Goal: Transaction & Acquisition: Purchase product/service

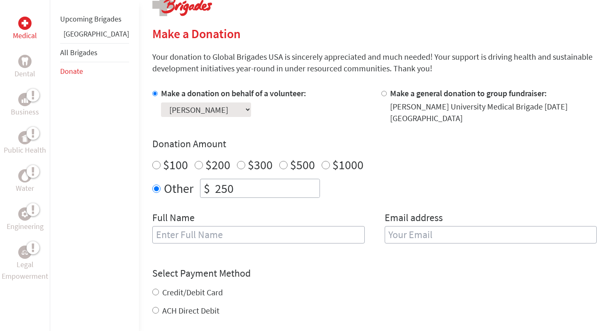
scroll to position [181, 0]
click at [152, 160] on input "$100" at bounding box center [156, 164] width 8 height 8
radio input "true"
click at [200, 226] on input "text" at bounding box center [258, 233] width 213 height 17
type input "[PERSON_NAME]"
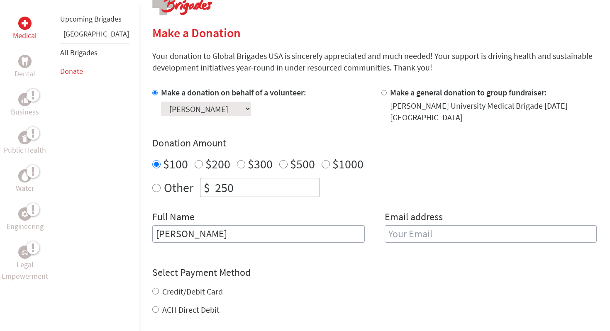
click at [416, 228] on input "email" at bounding box center [491, 233] width 213 height 17
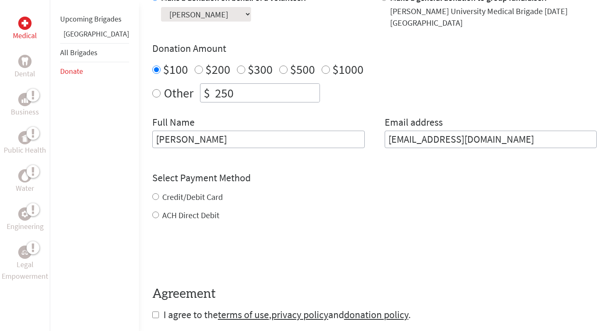
scroll to position [277, 0]
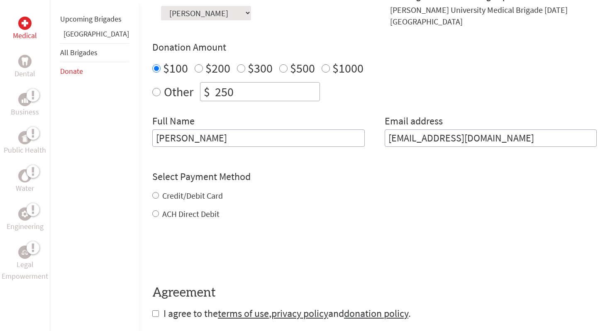
type input "[EMAIL_ADDRESS][DOMAIN_NAME]"
click at [157, 192] on div "Credit/Debit Card ACH Direct Debit" at bounding box center [374, 205] width 445 height 30
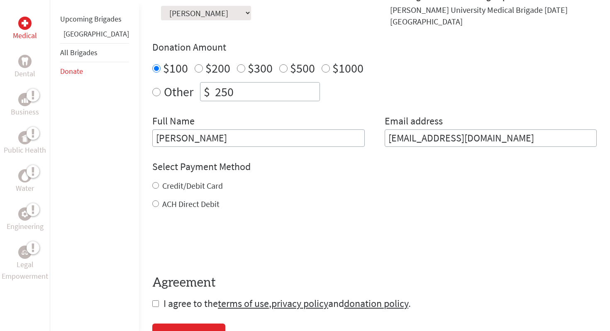
click at [152, 180] on div "Credit/Debit Card" at bounding box center [374, 186] width 445 height 12
click at [152, 182] on input "Credit/Debit Card" at bounding box center [155, 185] width 7 height 7
radio input "true"
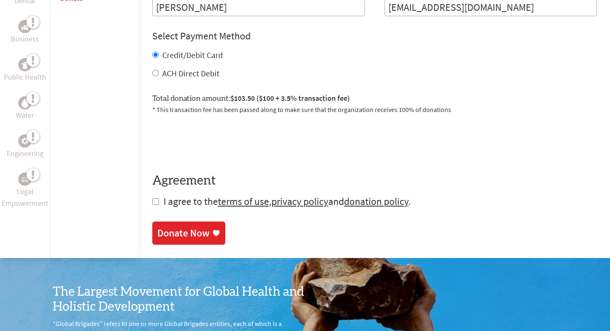
scroll to position [410, 0]
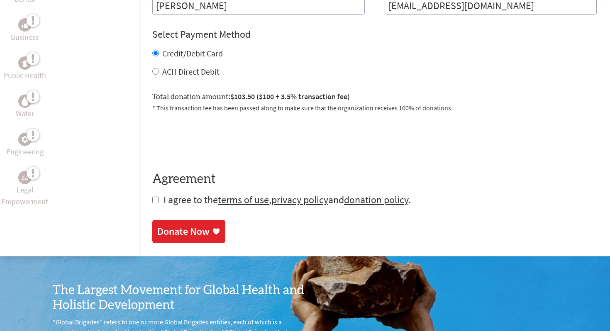
click at [152, 197] on input "checkbox" at bounding box center [155, 200] width 7 height 7
checkbox input "true"
click at [157, 226] on div "Donate Now" at bounding box center [183, 232] width 52 height 13
